Goal: Task Accomplishment & Management: Use online tool/utility

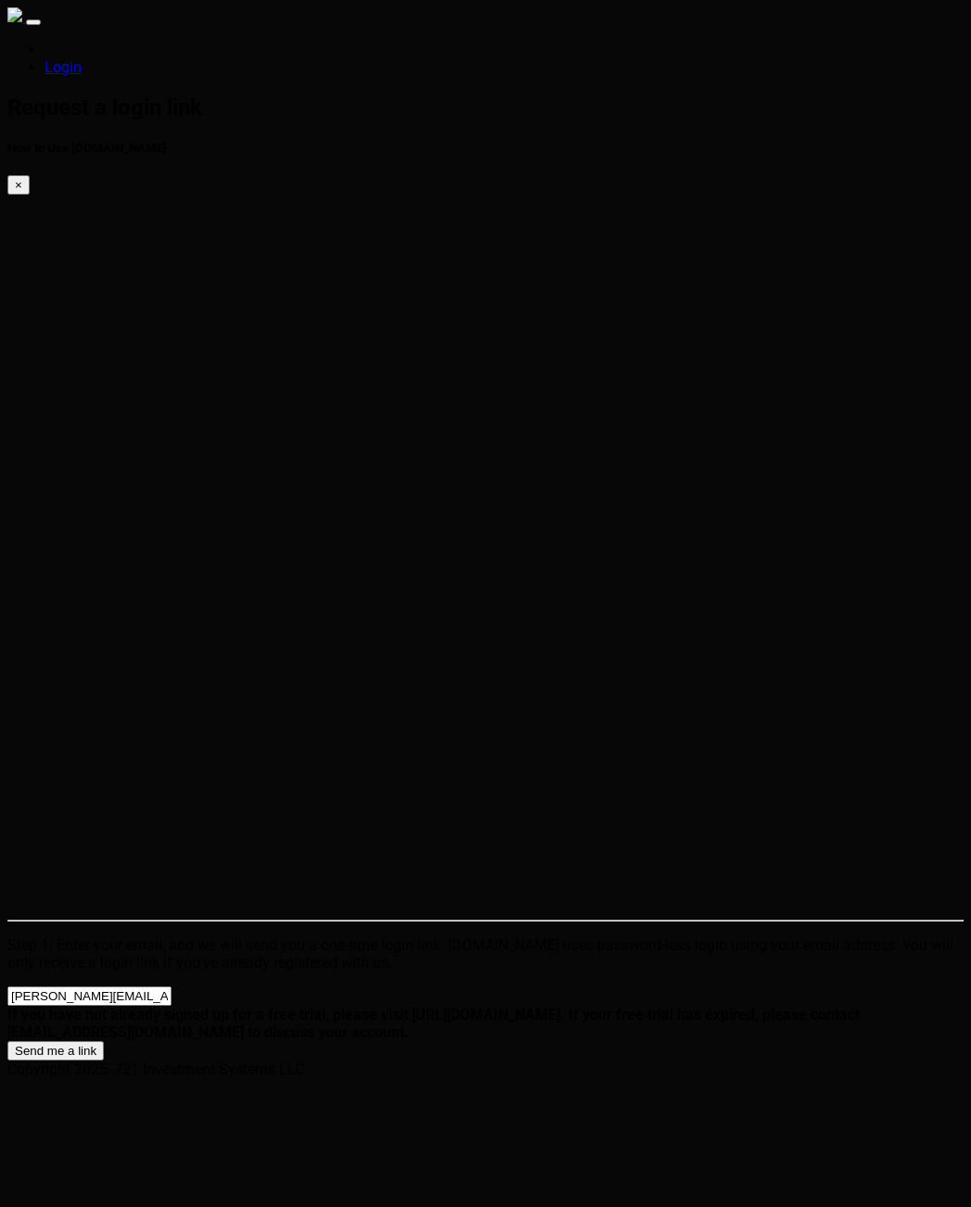
click at [172, 987] on input "[PERSON_NAME][EMAIL_ADDRESS][PERSON_NAME][DOMAIN_NAME]" at bounding box center [89, 996] width 164 height 19
click at [140, 987] on input "[PERSON_NAME][EMAIL_ADDRESS][PERSON_NAME][DOMAIN_NAME]" at bounding box center [89, 996] width 164 height 19
click at [124, 987] on input "[PERSON_NAME][EMAIL_ADDRESS][PERSON_NAME][DOMAIN_NAME]" at bounding box center [89, 996] width 164 height 19
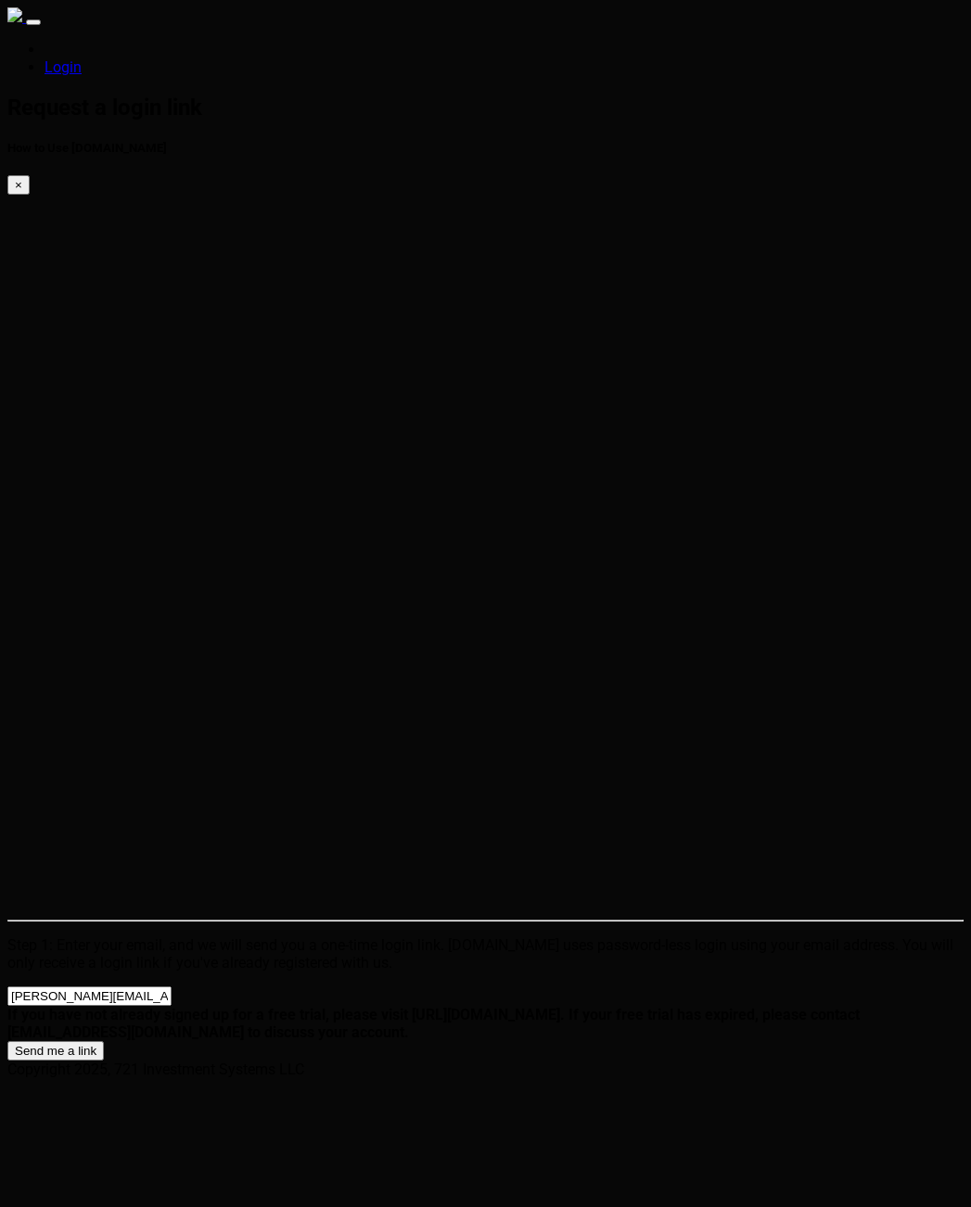
type input "[PERSON_NAME][EMAIL_ADDRESS][DOMAIN_NAME]"
click at [7, 1041] on button "Send me a link" at bounding box center [55, 1050] width 96 height 19
click at [522, 545] on html "Login Check your e-mail now. How to Use SparkTrade.io × Check your email for a …" at bounding box center [485, 513] width 971 height 1027
